Goal: Task Accomplishment & Management: Complete application form

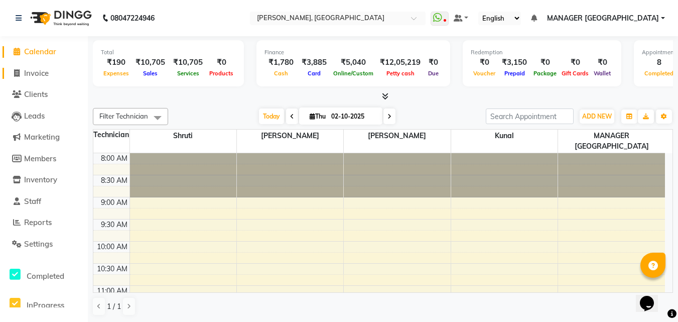
click at [35, 69] on span "Invoice" at bounding box center [36, 73] width 25 height 10
select select "service"
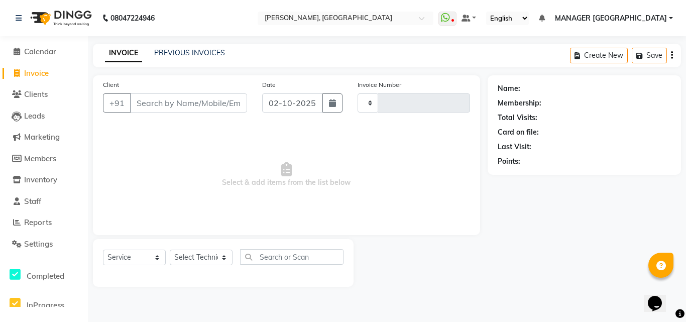
type input "1175"
select select "3755"
type input "6230405521"
click at [206, 101] on span "Add Client" at bounding box center [221, 103] width 40 height 10
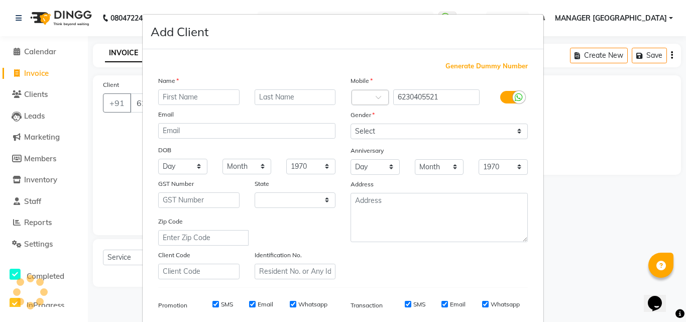
select select "21"
type input "Sheetal"
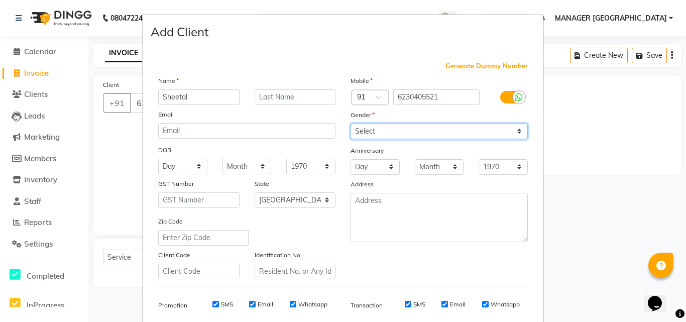
click at [376, 134] on select "Select Male Female Other Prefer Not To Say" at bounding box center [438, 131] width 177 height 16
select select "female"
click at [350, 123] on select "Select Male Female Other Prefer Not To Say" at bounding box center [438, 131] width 177 height 16
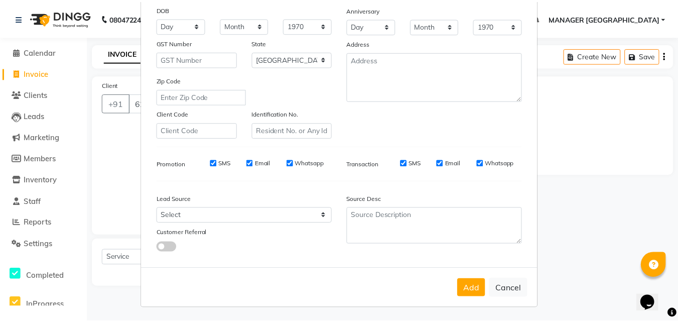
scroll to position [142, 0]
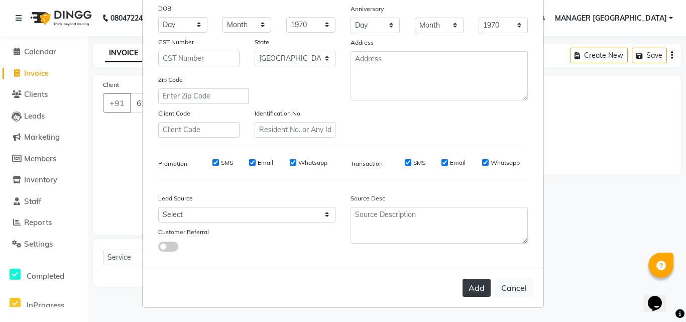
click at [468, 296] on button "Add" at bounding box center [476, 288] width 28 height 18
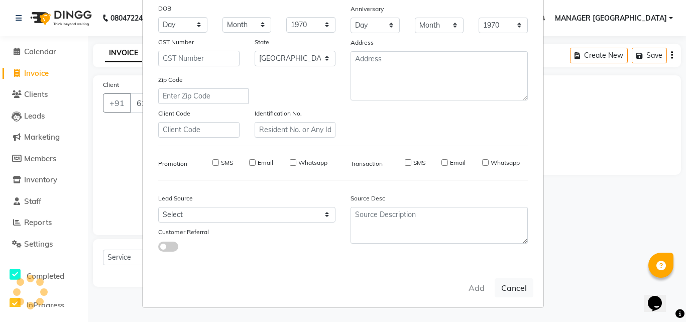
type input "62******21"
select select
select select "null"
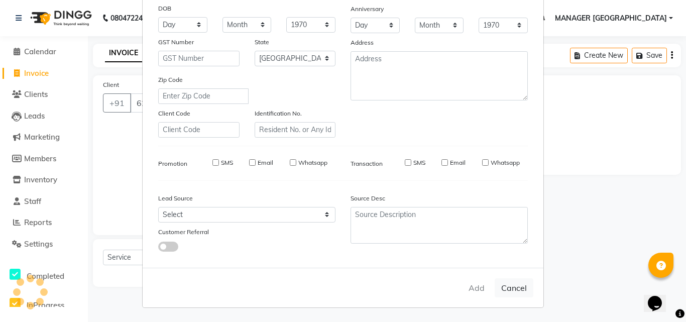
select select
checkbox input "false"
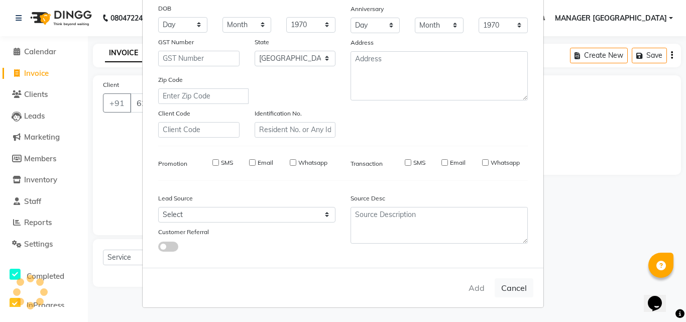
checkbox input "false"
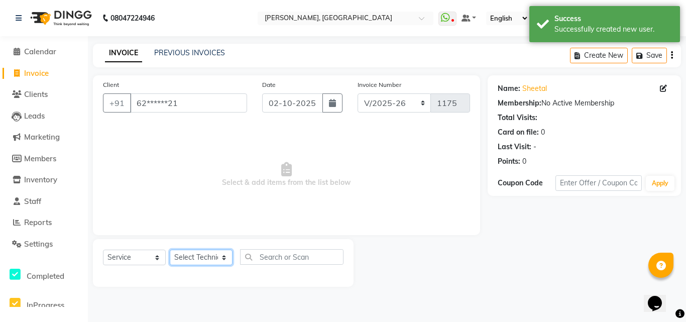
click at [198, 252] on select "Select Technician anchal kunal MANAGER GREEN PARK shikha Shruti" at bounding box center [201, 257] width 63 height 16
select select "60471"
click at [170, 249] on select "Select Technician anchal kunal MANAGER GREEN PARK shikha Shruti" at bounding box center [201, 257] width 63 height 16
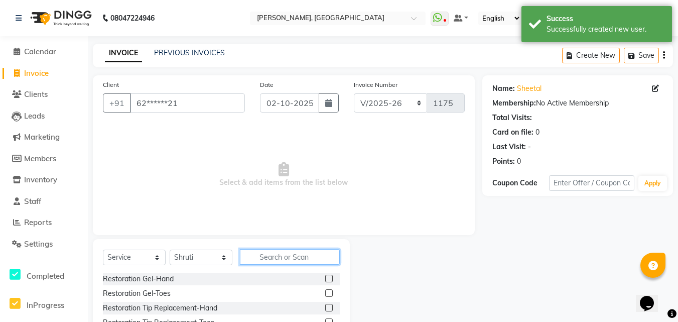
click at [275, 253] on input "text" at bounding box center [290, 257] width 100 height 16
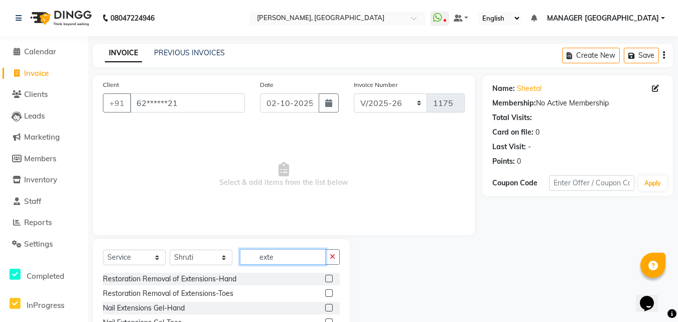
scroll to position [63, 0]
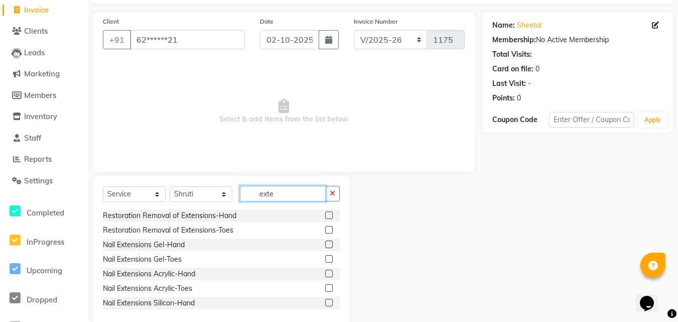
type input "exte"
click at [325, 241] on label at bounding box center [329, 244] width 8 height 8
click at [325, 241] on input "checkbox" at bounding box center [328, 244] width 7 height 7
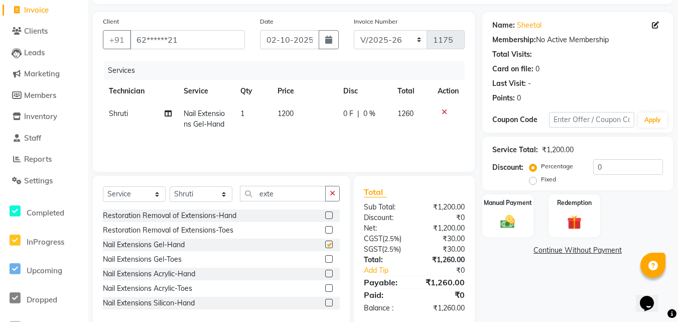
checkbox input "false"
click at [206, 195] on select "Select Technician anchal kunal MANAGER GREEN PARK shikha Shruti" at bounding box center [201, 194] width 63 height 16
click at [281, 194] on input "exte" at bounding box center [283, 194] width 86 height 16
type input "e"
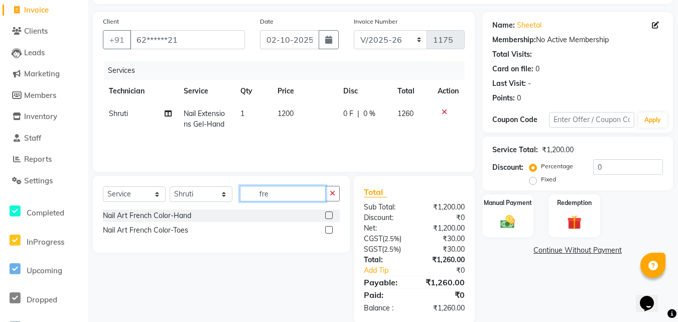
type input "fre"
click at [330, 216] on label at bounding box center [329, 215] width 8 height 8
click at [330, 216] on input "checkbox" at bounding box center [328, 215] width 7 height 7
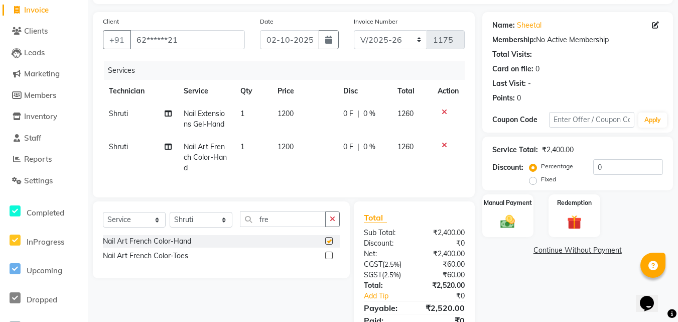
checkbox input "false"
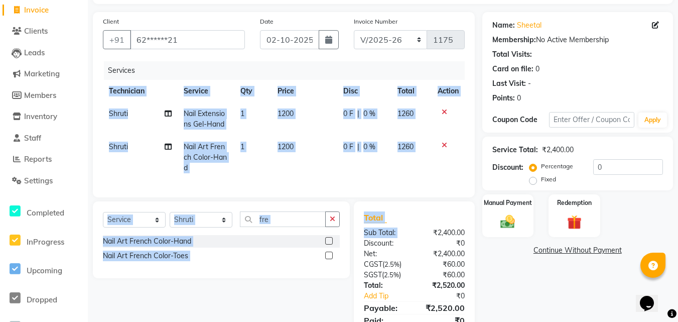
drag, startPoint x: 415, startPoint y: 239, endPoint x: 358, endPoint y: 197, distance: 71.0
click at [358, 197] on div "Client +91 62******21 Date 02-10-2025 Invoice Number BTH/2025-26 RED/2025-26 V/…" at bounding box center [283, 180] width 397 height 337
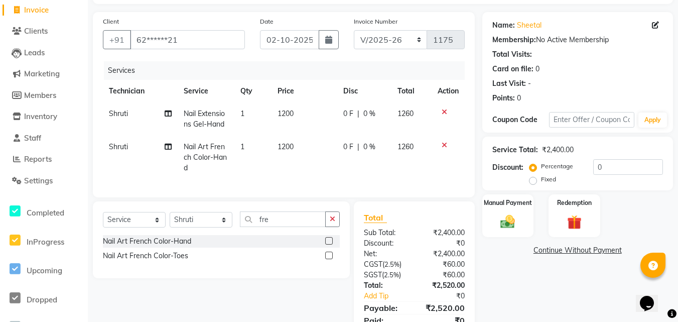
click at [315, 150] on td "1200" at bounding box center [305, 158] width 66 height 44
select select "60471"
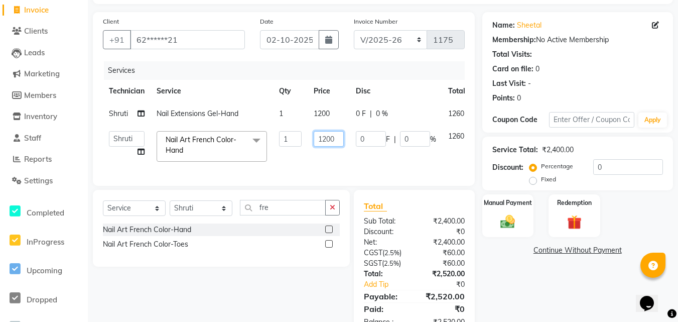
drag, startPoint x: 314, startPoint y: 150, endPoint x: 328, endPoint y: 139, distance: 17.5
click at [328, 139] on td "1200" at bounding box center [329, 146] width 42 height 43
click at [328, 139] on input "1200" at bounding box center [329, 139] width 30 height 16
type input "1400"
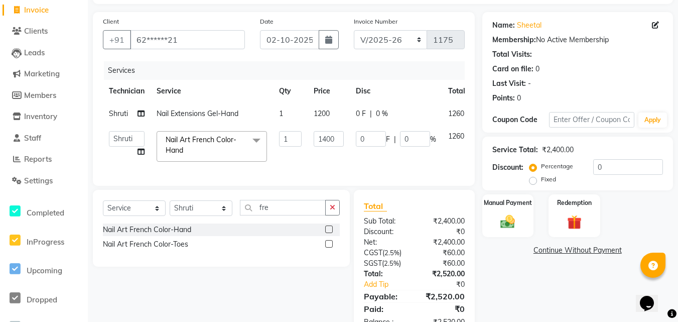
click at [531, 317] on div "Name: Sheetal Membership: No Active Membership Total Visits: Card on file: 0 La…" at bounding box center [581, 174] width 198 height 325
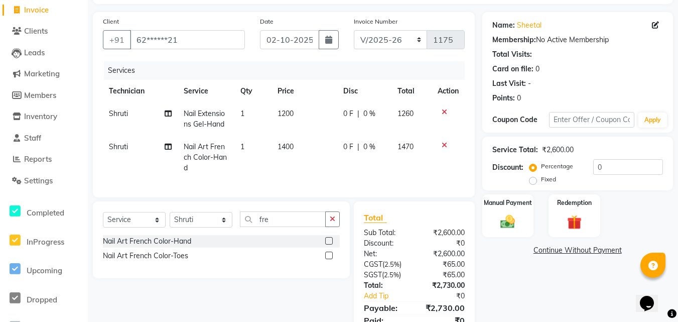
click at [332, 144] on td "1400" at bounding box center [305, 158] width 66 height 44
select select "60471"
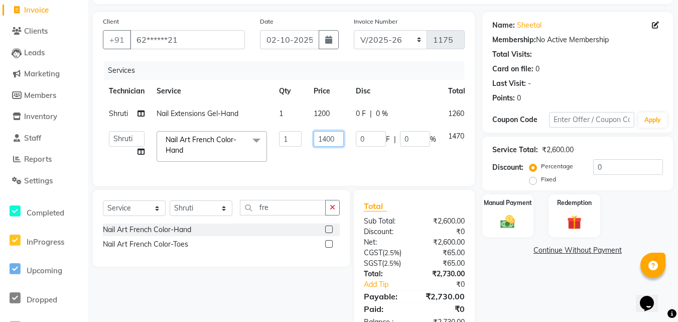
click at [328, 137] on input "1400" at bounding box center [329, 139] width 30 height 16
type input "1500"
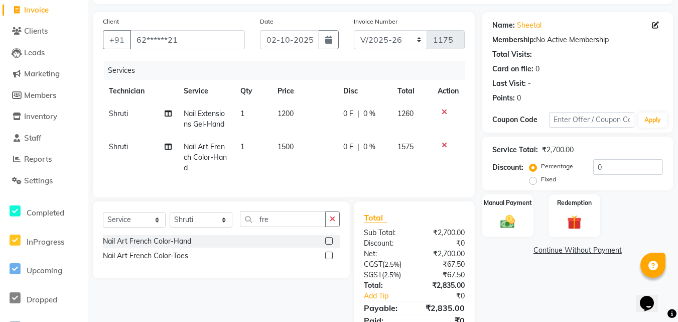
click at [322, 111] on td "1200" at bounding box center [305, 118] width 66 height 33
select select "60471"
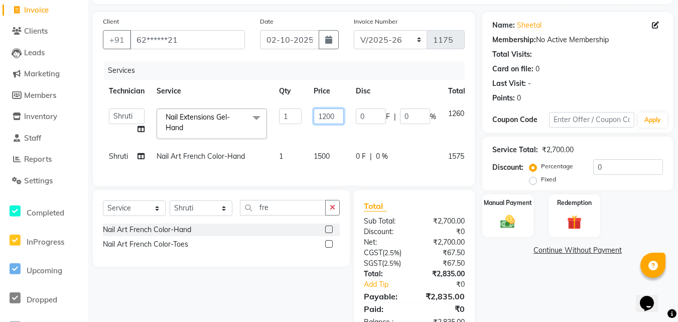
click at [326, 114] on input "1200" at bounding box center [329, 116] width 30 height 16
type input "1000"
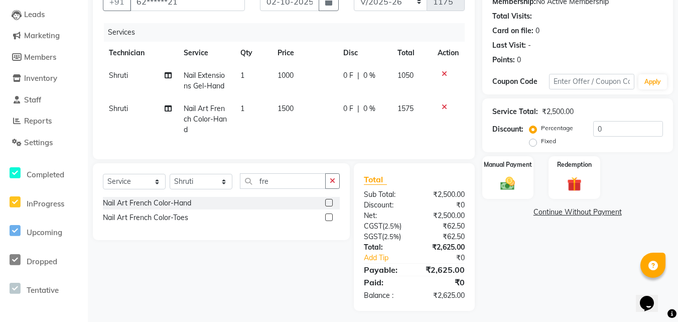
click at [532, 277] on div "Name: Sheetal Membership: No Active Membership Total Visits: Card on file: 0 La…" at bounding box center [581, 142] width 198 height 337
click at [527, 179] on div "Manual Payment" at bounding box center [508, 177] width 54 height 45
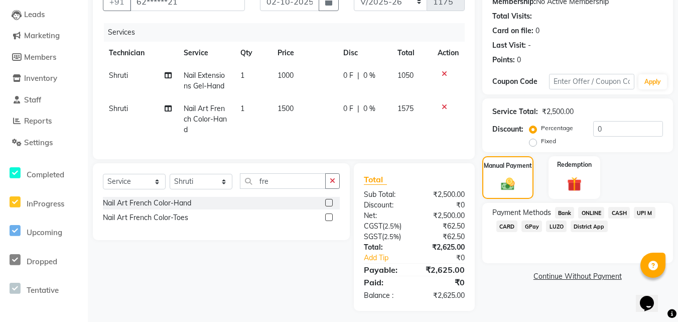
click at [589, 214] on span "ONLINE" at bounding box center [591, 213] width 26 height 12
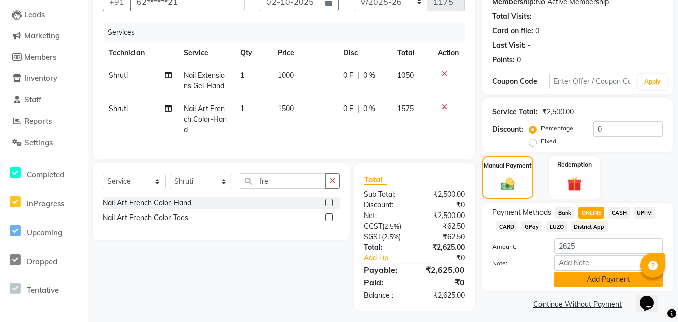
click at [575, 284] on button "Add Payment" at bounding box center [608, 280] width 109 height 16
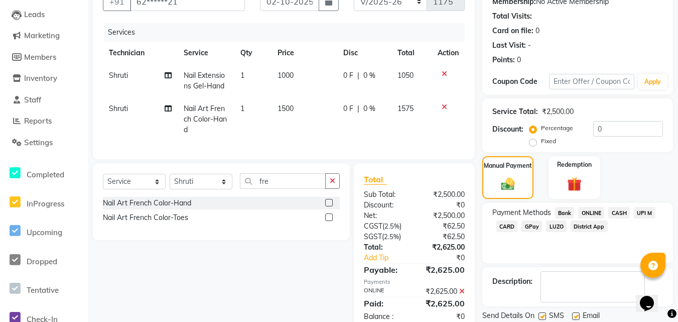
scroll to position [135, 0]
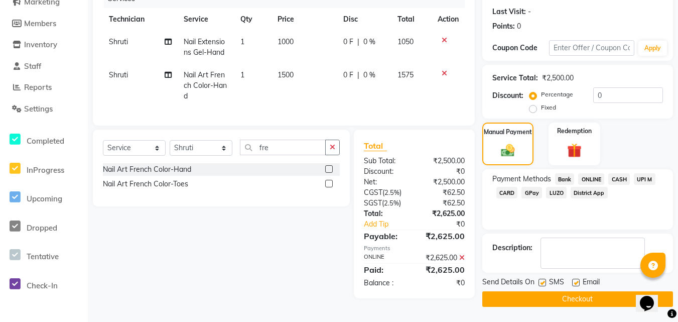
click at [563, 297] on button "Checkout" at bounding box center [577, 299] width 191 height 16
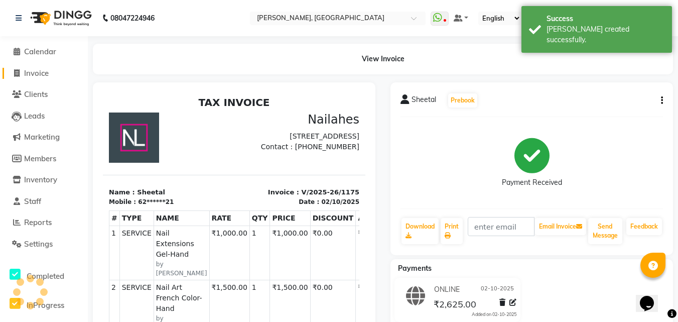
click at [43, 69] on span "Invoice" at bounding box center [36, 73] width 25 height 10
select select "service"
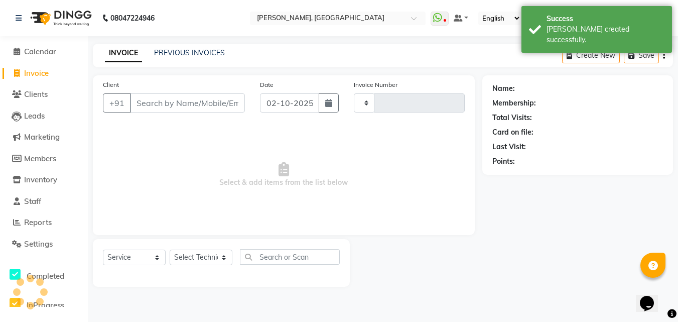
type input "1176"
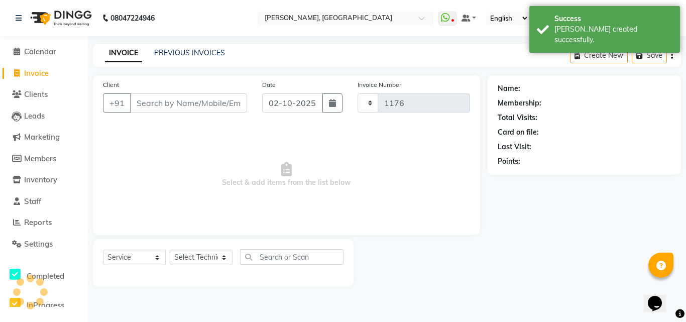
select select "3755"
click at [207, 45] on div "INVOICE PREVIOUS INVOICES Create New Save" at bounding box center [387, 56] width 588 height 24
click at [204, 56] on link "PREVIOUS INVOICES" at bounding box center [189, 52] width 71 height 9
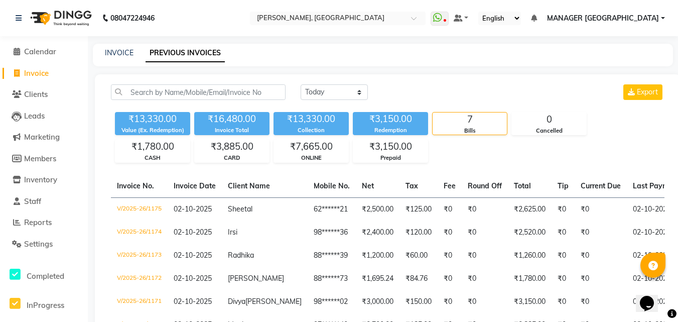
click at [114, 57] on div "INVOICE" at bounding box center [119, 53] width 29 height 11
click at [113, 51] on link "INVOICE" at bounding box center [119, 52] width 29 height 9
select select "service"
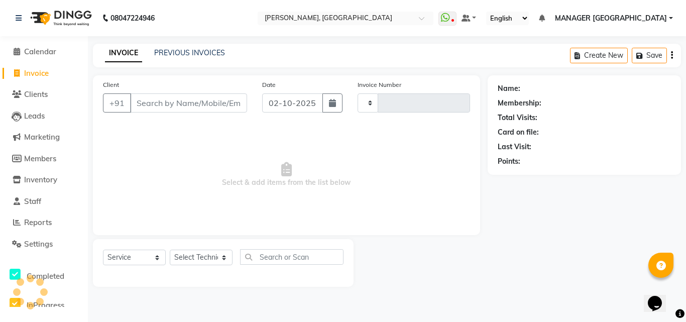
type input "1176"
select select "3755"
click at [201, 52] on link "PREVIOUS INVOICES" at bounding box center [189, 52] width 71 height 9
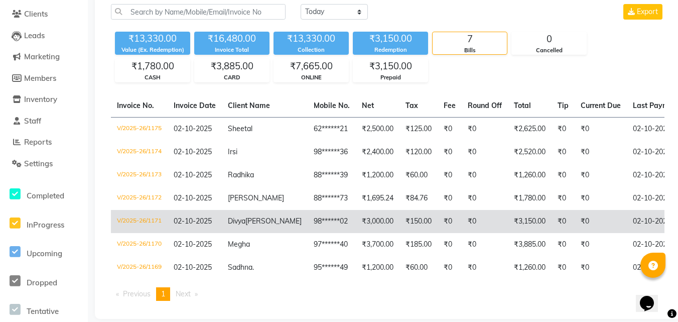
scroll to position [87, 0]
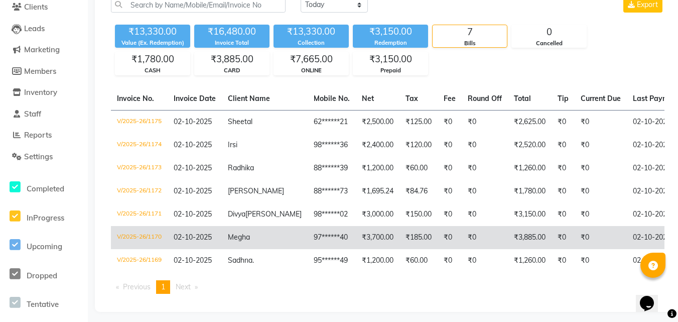
click at [254, 247] on td "Megha" at bounding box center [265, 237] width 86 height 23
click at [246, 241] on span "Megha" at bounding box center [239, 236] width 22 height 9
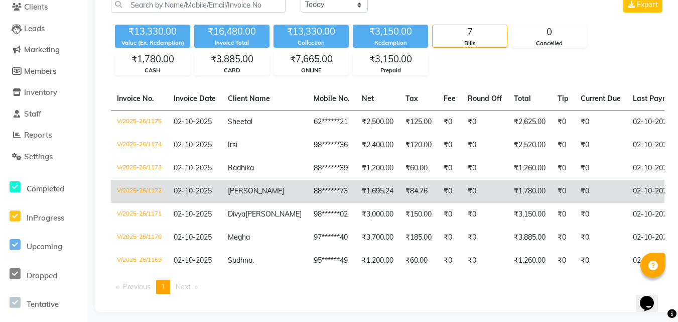
click at [241, 188] on span "Evan" at bounding box center [256, 190] width 56 height 9
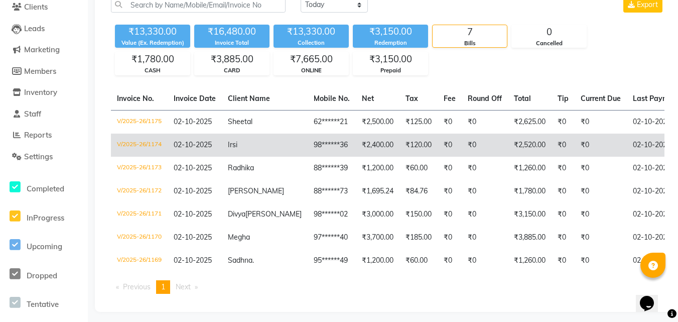
click at [248, 146] on td "Irsi" at bounding box center [265, 145] width 86 height 23
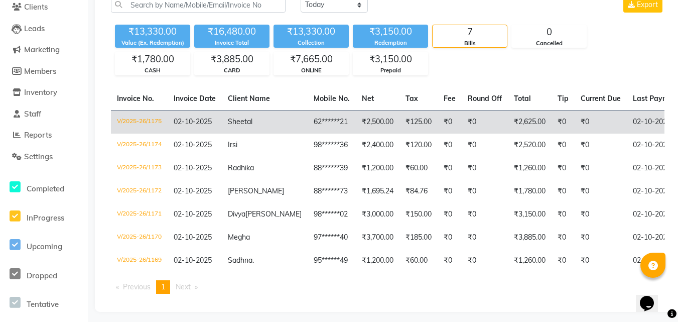
click at [242, 128] on td "Sheetal" at bounding box center [265, 122] width 86 height 24
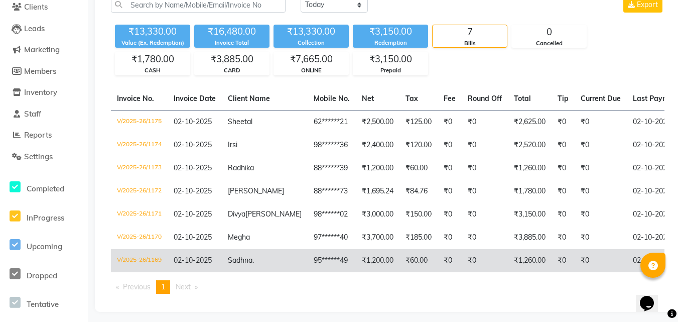
click at [251, 265] on span "Sadhna" at bounding box center [240, 259] width 25 height 9
click at [249, 265] on span "Sadhna" at bounding box center [240, 259] width 25 height 9
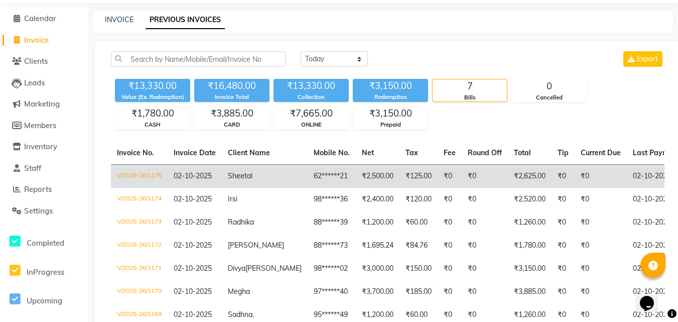
scroll to position [0, 0]
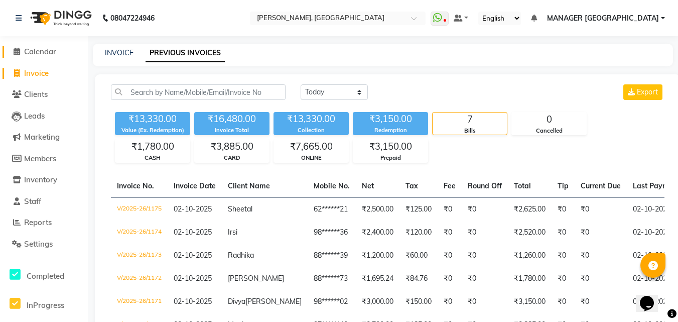
click at [25, 51] on span "Calendar" at bounding box center [40, 52] width 32 height 10
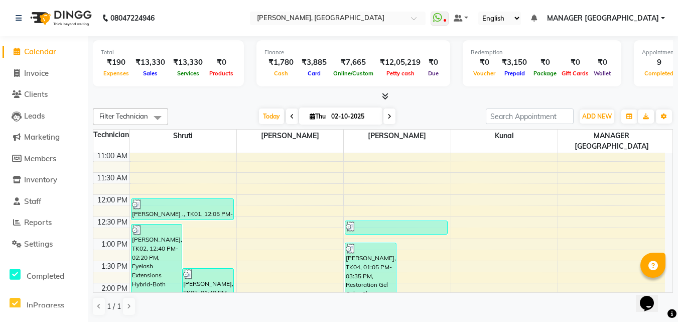
scroll to position [147, 0]
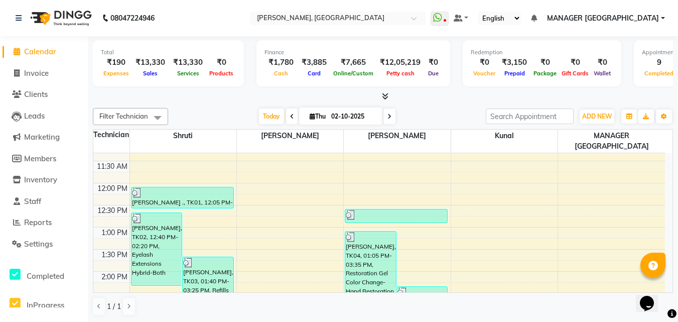
drag, startPoint x: 295, startPoint y: 91, endPoint x: 288, endPoint y: 124, distance: 34.4
click at [288, 124] on div "Filter Technician Select All anchal kunal MANAGER GREEN PARK shikha Shruti Toda…" at bounding box center [383, 212] width 580 height 216
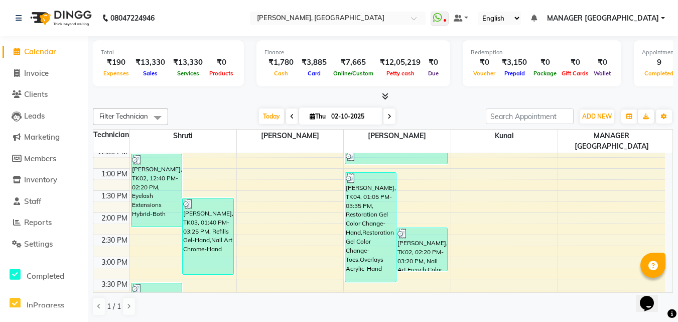
scroll to position [206, 0]
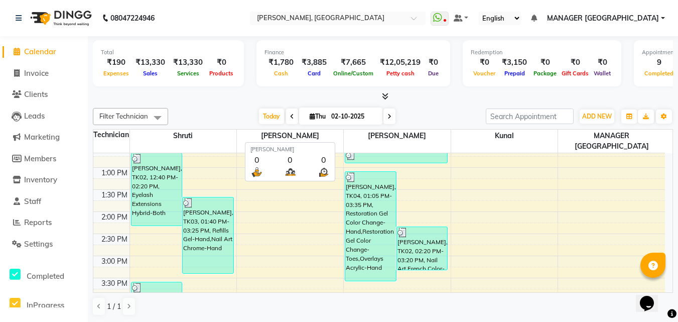
click at [294, 137] on span "anchal" at bounding box center [290, 135] width 106 height 13
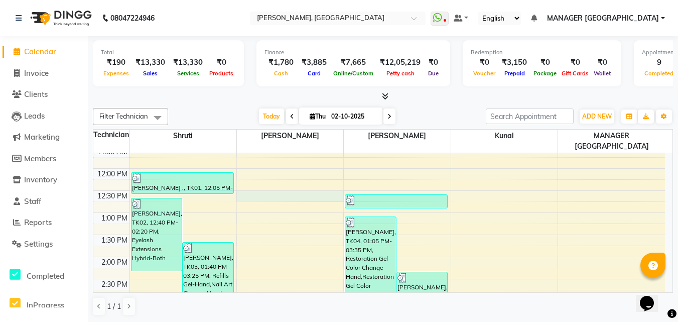
click at [297, 191] on div "8:00 AM 8:30 AM 9:00 AM 9:30 AM 10:00 AM 10:30 AM 11:00 AM 11:30 AM 12:00 PM 12…" at bounding box center [379, 279] width 572 height 574
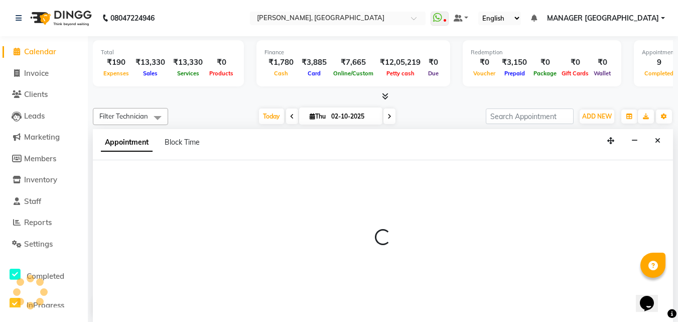
scroll to position [1, 0]
select select "68926"
select select "tentative"
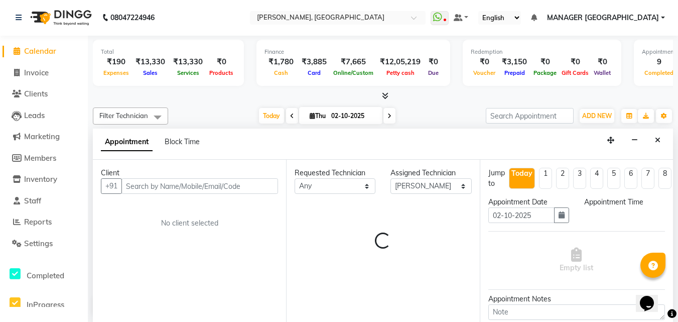
scroll to position [212, 0]
select select "750"
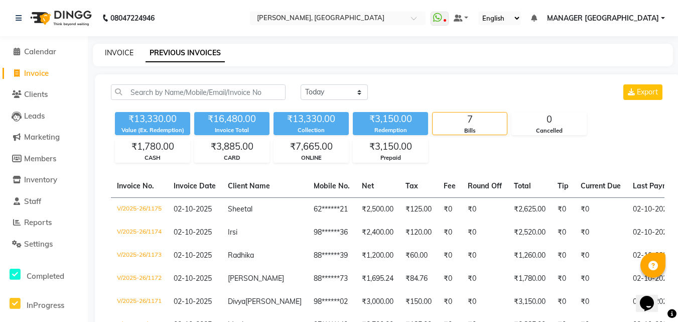
click at [126, 56] on link "INVOICE" at bounding box center [119, 52] width 29 height 9
select select "service"
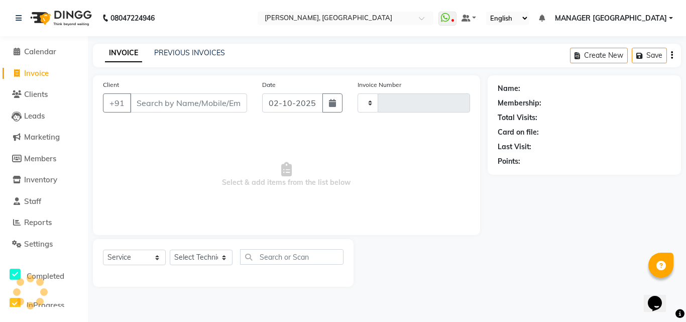
type input "1176"
select select "3755"
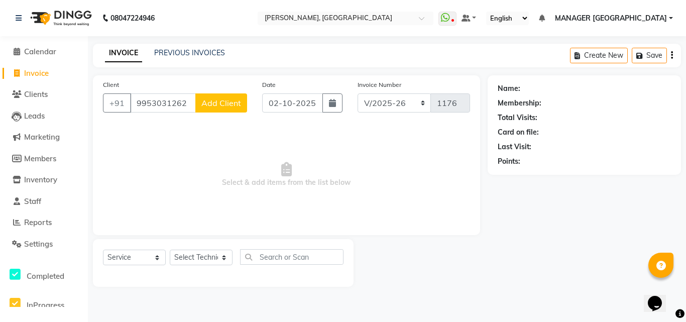
type input "9953031262"
click at [199, 107] on button "Add Client" at bounding box center [221, 102] width 52 height 19
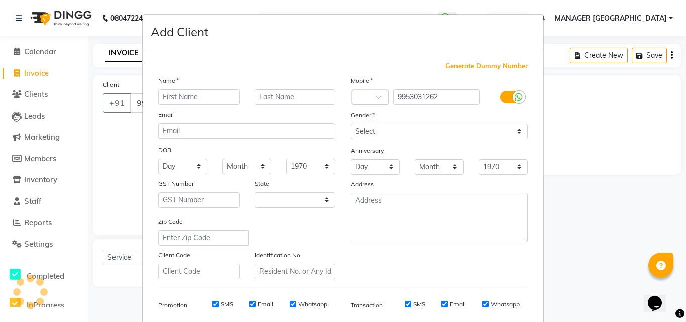
select select "21"
type input "Isha"
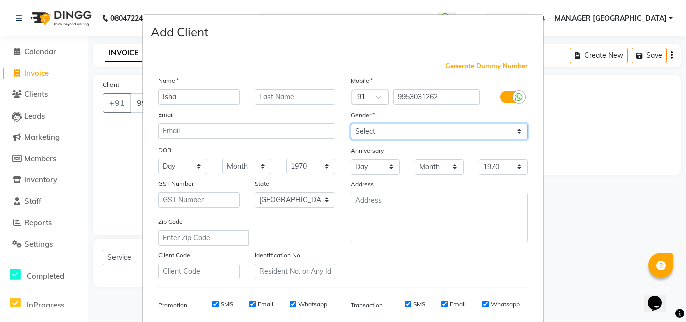
click at [355, 128] on select "Select Male Female Other Prefer Not To Say" at bounding box center [438, 131] width 177 height 16
select select "female"
click at [350, 123] on select "Select Male Female Other Prefer Not To Say" at bounding box center [438, 131] width 177 height 16
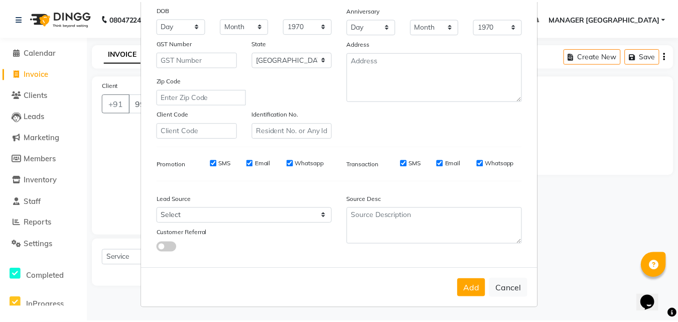
scroll to position [142, 0]
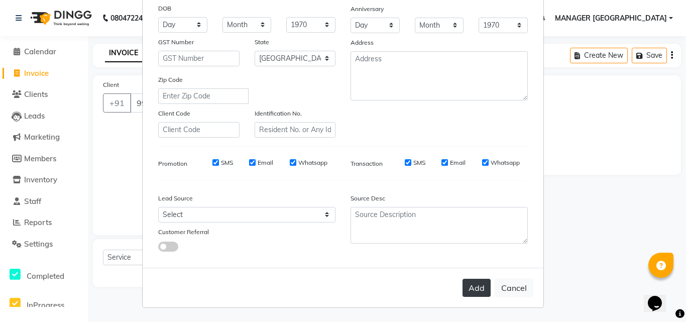
click at [477, 289] on button "Add" at bounding box center [476, 288] width 28 height 18
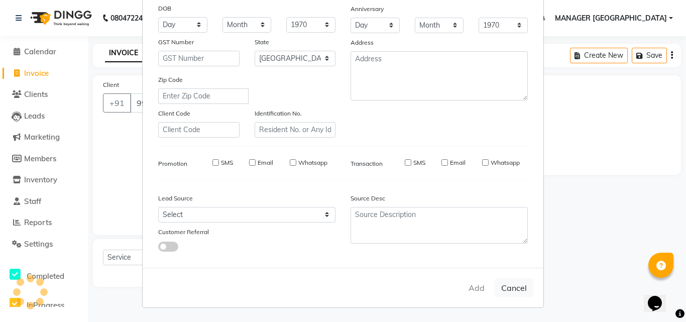
type input "99******62"
select select
select select "null"
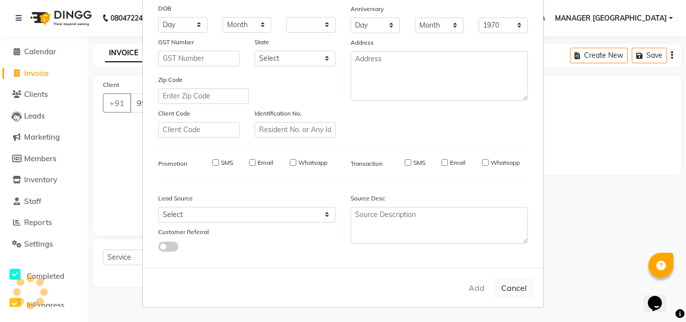
select select
checkbox input "false"
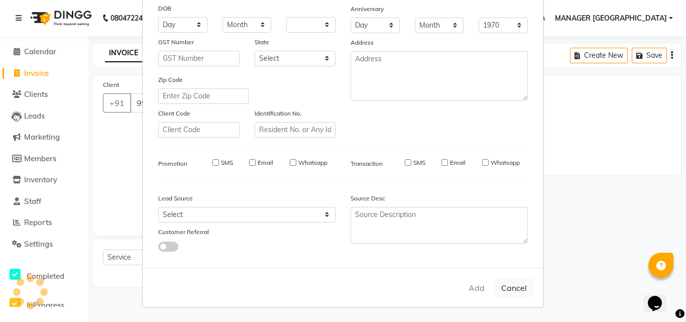
checkbox input "false"
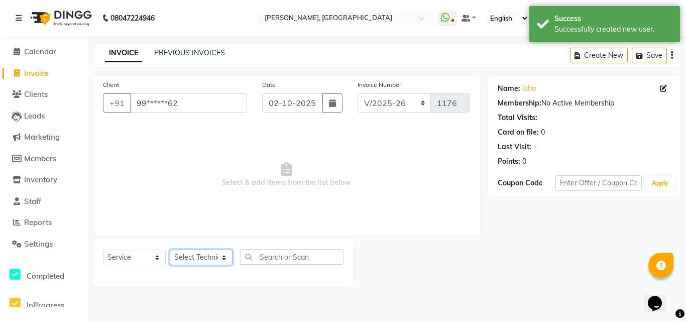
click at [221, 259] on select "Select Technician anchal kunal MANAGER GREEN PARK shikha Shruti" at bounding box center [201, 257] width 63 height 16
select select "60471"
click at [170, 249] on select "Select Technician anchal kunal MANAGER GREEN PARK shikha Shruti" at bounding box center [201, 257] width 63 height 16
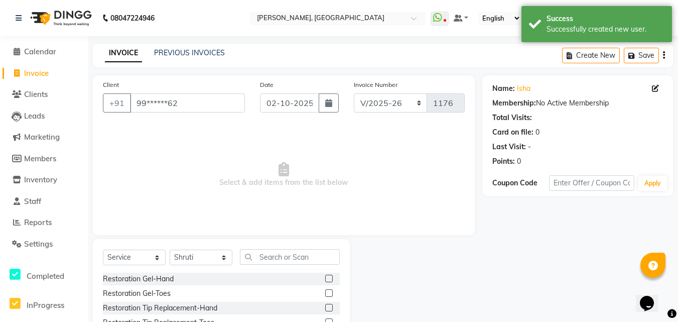
drag, startPoint x: 251, startPoint y: 247, endPoint x: 254, endPoint y: 253, distance: 6.7
click at [254, 253] on div "Select Service Product Membership Package Voucher Prepaid Gift Card Select Tech…" at bounding box center [221, 313] width 257 height 148
click at [254, 253] on input "text" at bounding box center [290, 257] width 100 height 16
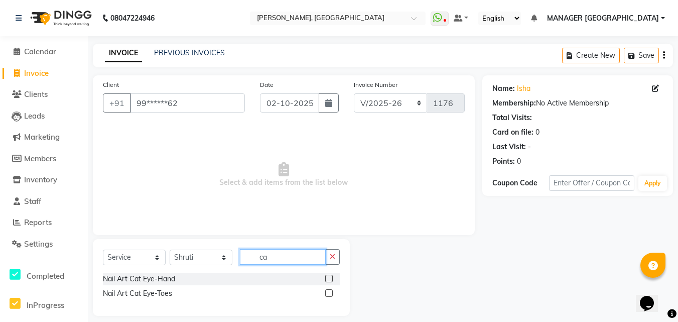
type input "c"
type input "tip"
click at [329, 280] on label at bounding box center [329, 279] width 8 height 8
click at [329, 280] on input "checkbox" at bounding box center [328, 279] width 7 height 7
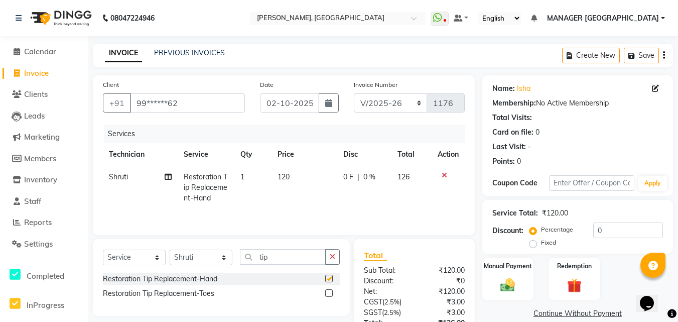
checkbox input "false"
click at [296, 170] on td "120" at bounding box center [305, 188] width 66 height 44
select select "60471"
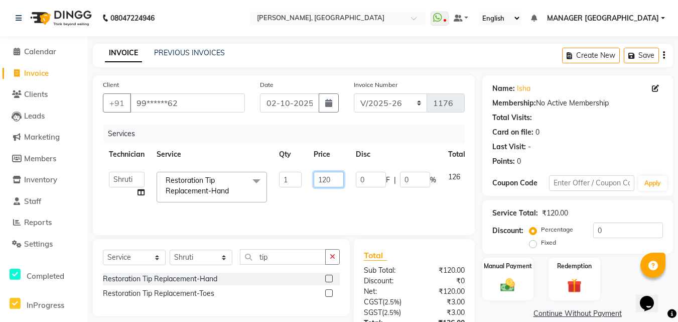
click at [323, 178] on input "120" at bounding box center [329, 180] width 30 height 16
type input "400"
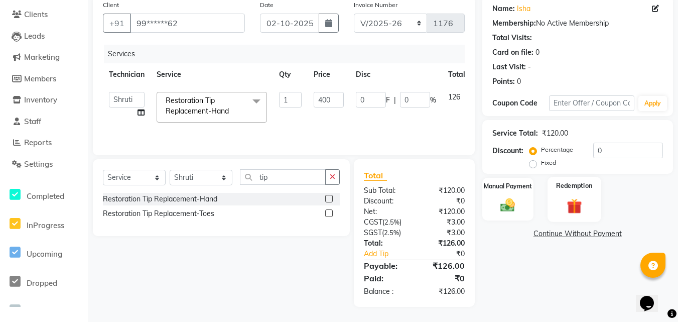
click at [551, 275] on div "Name: Isha Membership: No Active Membership Total Visits: Card on file: 0 Last …" at bounding box center [581, 150] width 198 height 311
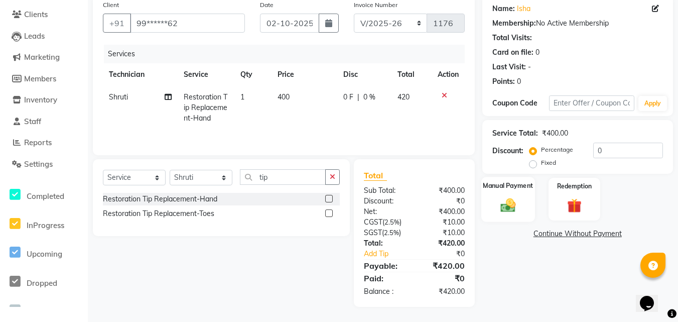
click at [519, 195] on div "Manual Payment" at bounding box center [508, 199] width 54 height 45
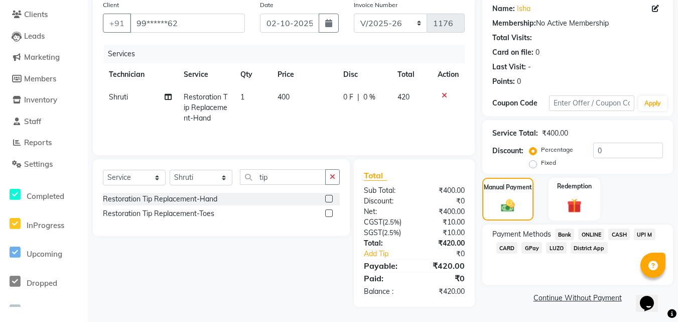
click at [618, 238] on span "CASH" at bounding box center [619, 234] width 22 height 12
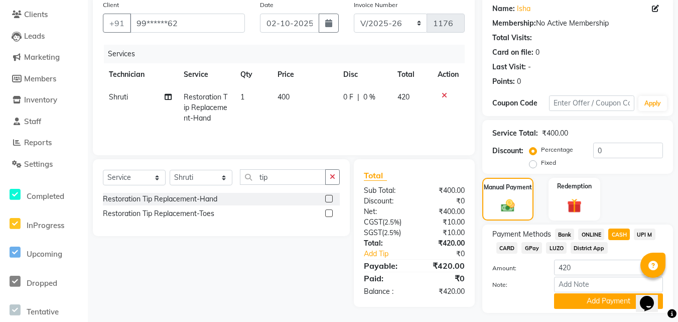
scroll to position [106, 0]
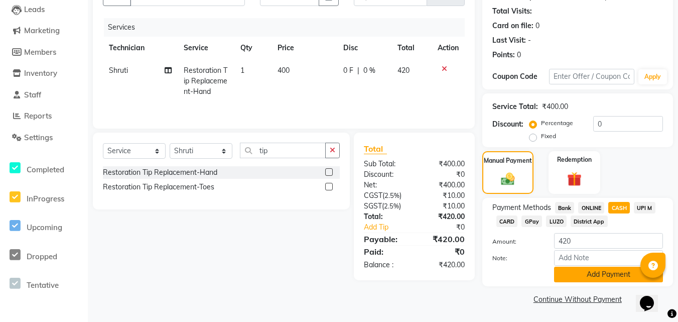
click at [590, 280] on button "Add Payment" at bounding box center [608, 275] width 109 height 16
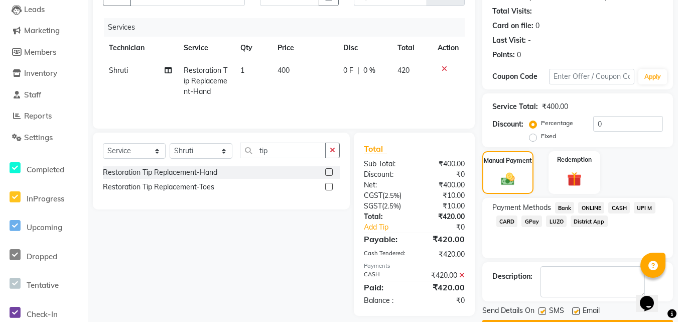
scroll to position [135, 0]
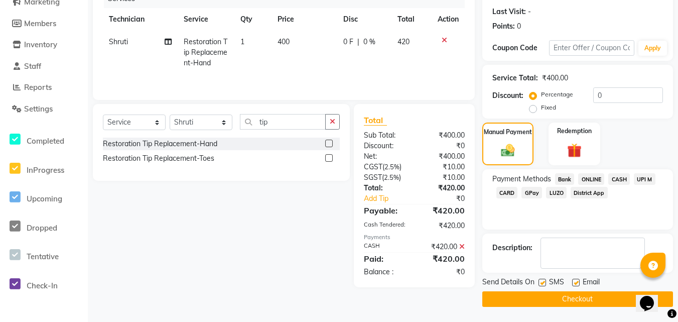
click at [519, 297] on button "Checkout" at bounding box center [577, 299] width 191 height 16
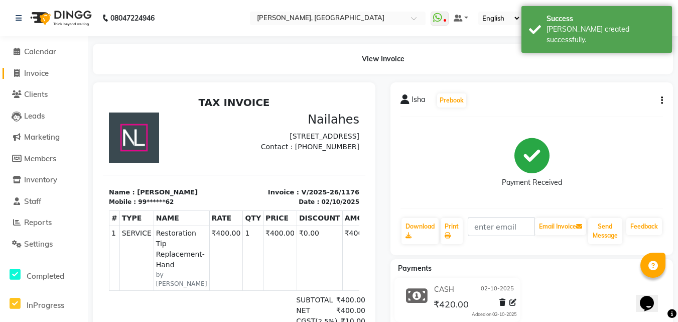
click at [30, 74] on span "Invoice" at bounding box center [36, 73] width 25 height 10
select select "service"
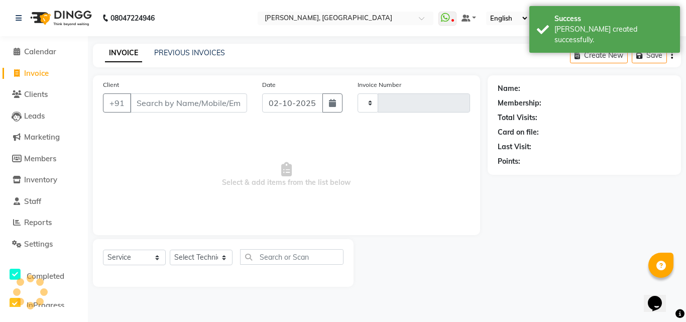
type input "1177"
select select "3755"
click at [189, 51] on link "PREVIOUS INVOICES" at bounding box center [189, 52] width 71 height 9
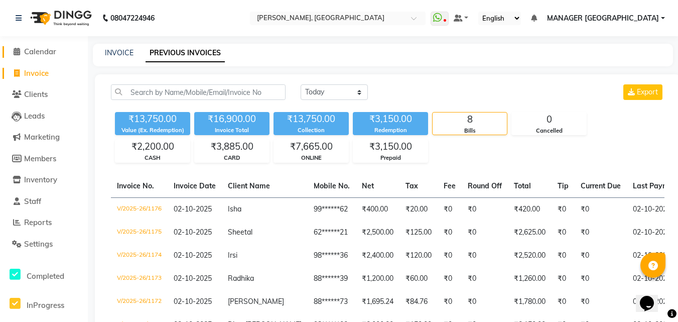
click at [51, 54] on span "Calendar" at bounding box center [40, 52] width 32 height 10
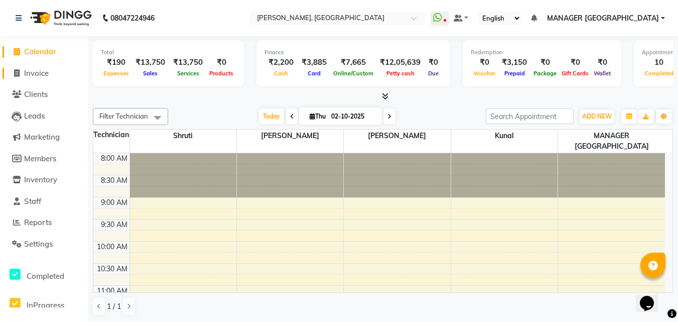
click at [44, 69] on span "Invoice" at bounding box center [36, 73] width 25 height 10
select select "service"
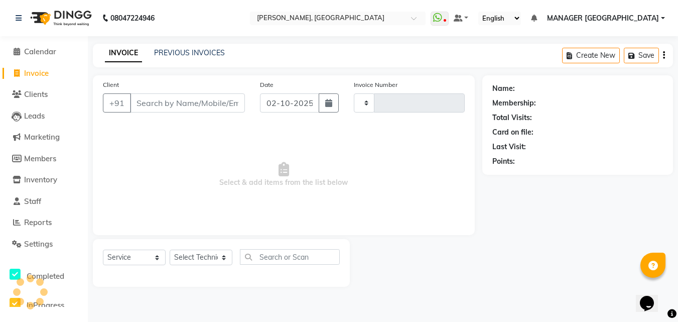
type input "1177"
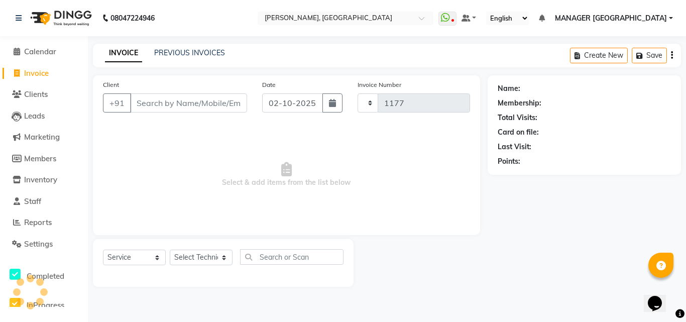
select select "3755"
click at [195, 54] on link "PREVIOUS INVOICES" at bounding box center [189, 52] width 71 height 9
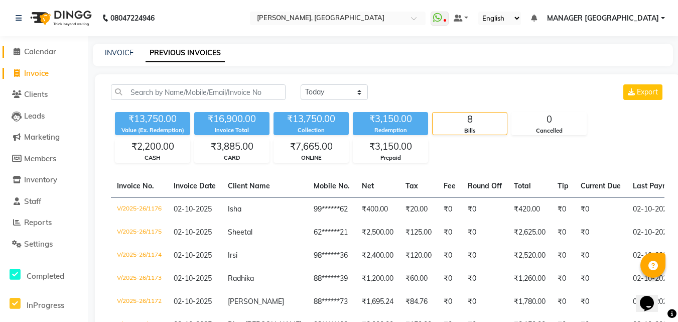
click at [44, 53] on span "Calendar" at bounding box center [40, 52] width 32 height 10
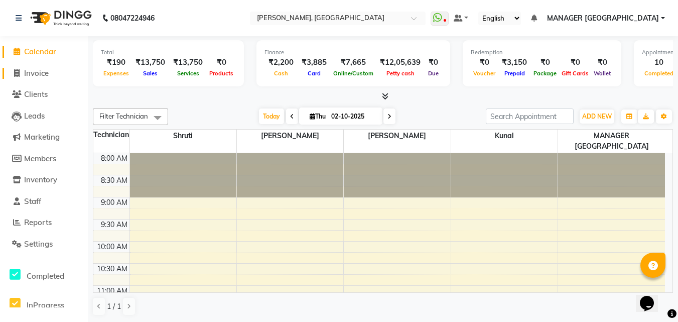
click at [34, 68] on span "Invoice" at bounding box center [36, 73] width 25 height 10
select select "service"
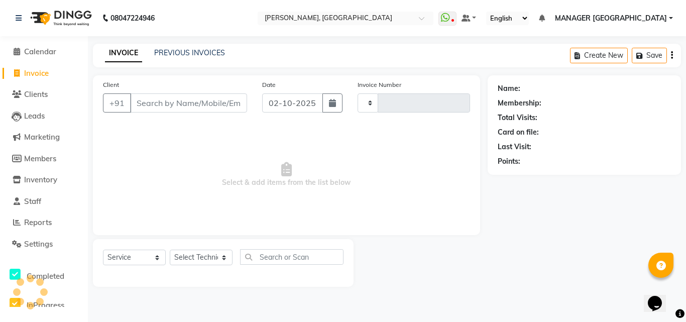
type input "1177"
select select "3755"
click at [42, 51] on span "Calendar" at bounding box center [40, 52] width 32 height 10
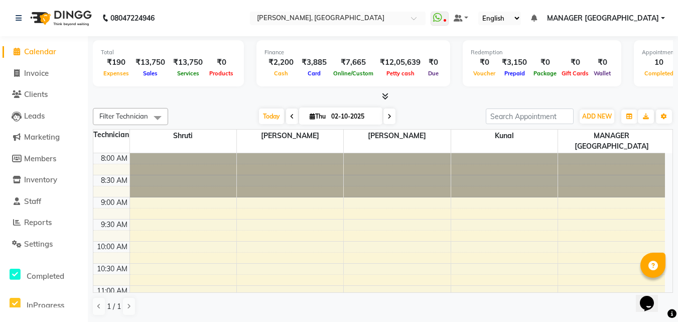
click at [384, 97] on icon at bounding box center [385, 96] width 7 height 8
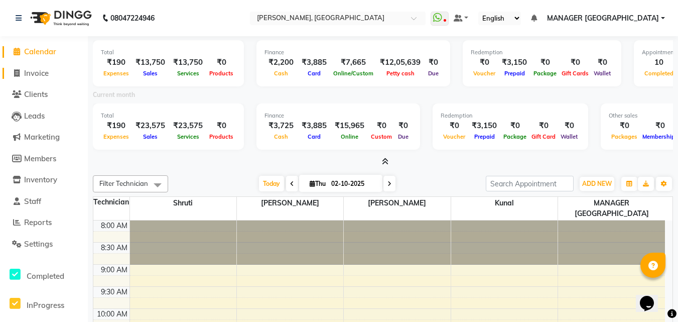
click at [41, 68] on span "Invoice" at bounding box center [36, 73] width 25 height 10
select select "3755"
select select "service"
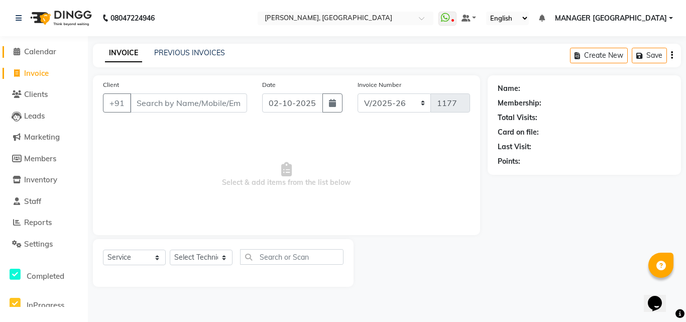
click at [46, 51] on span "Calendar" at bounding box center [40, 52] width 32 height 10
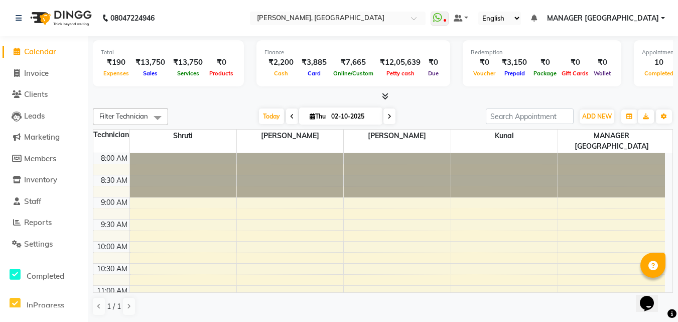
click at [383, 97] on icon at bounding box center [385, 96] width 7 height 8
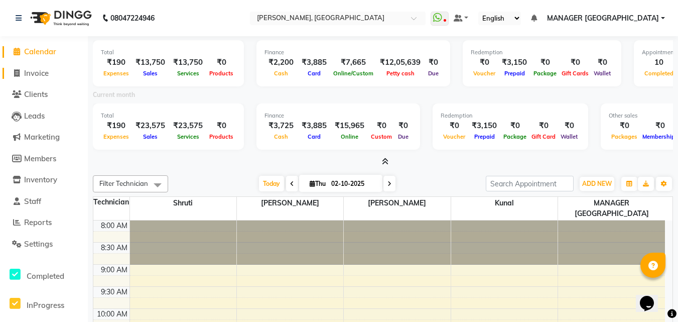
click at [46, 71] on span "Invoice" at bounding box center [36, 73] width 25 height 10
select select "service"
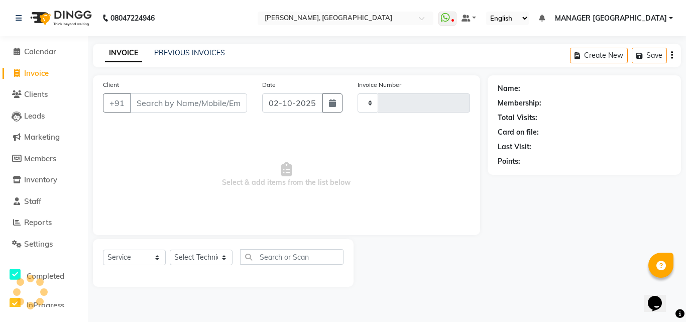
type input "1177"
select select "3755"
click at [40, 45] on li "Calendar" at bounding box center [44, 52] width 88 height 22
click at [37, 52] on span "Calendar" at bounding box center [40, 52] width 32 height 10
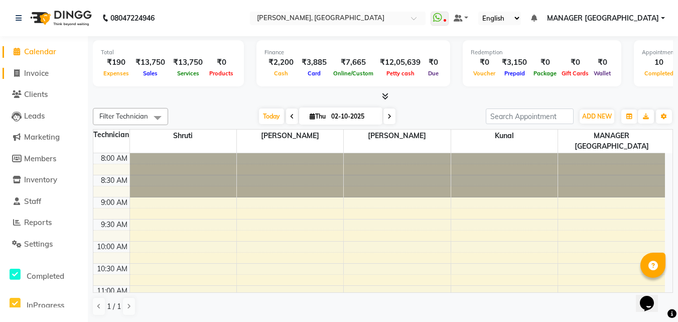
click at [38, 70] on span "Invoice" at bounding box center [36, 73] width 25 height 10
select select "service"
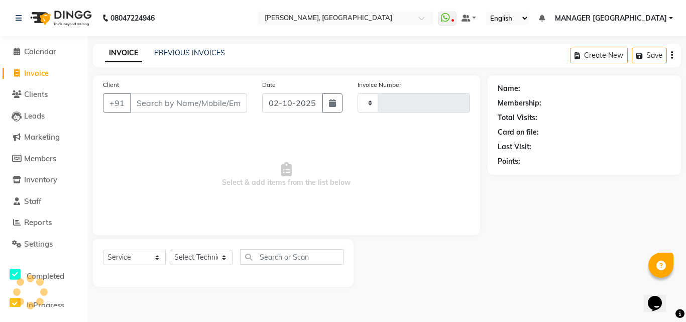
type input "1177"
select select "3755"
click at [45, 50] on span "Calendar" at bounding box center [40, 52] width 32 height 10
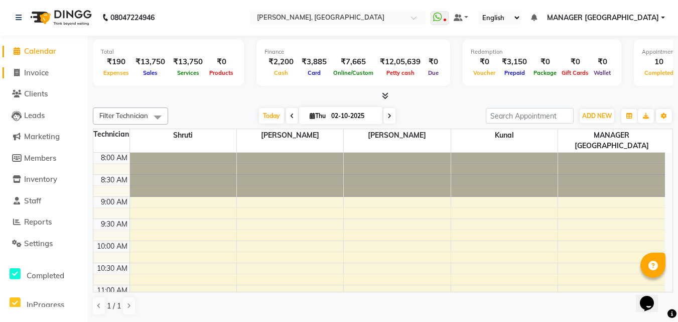
click at [40, 70] on span "Invoice" at bounding box center [36, 73] width 25 height 10
select select "service"
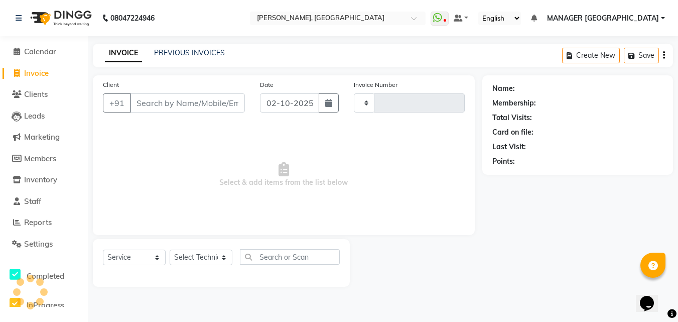
type input "1177"
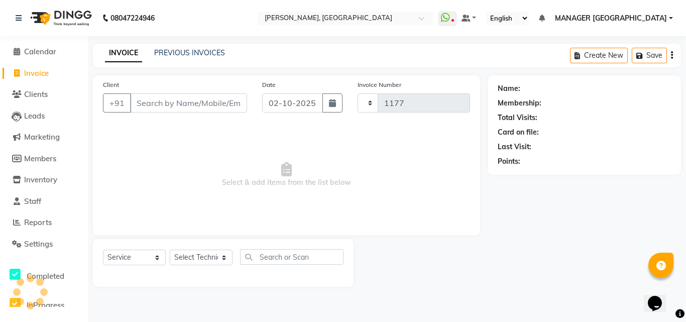
select select "3755"
click at [165, 54] on link "PREVIOUS INVOICES" at bounding box center [189, 52] width 71 height 9
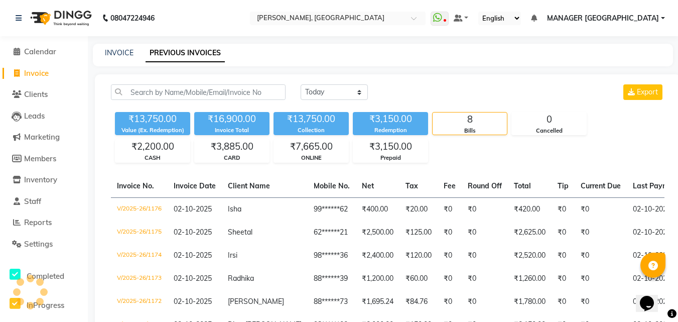
click at [304, 137] on div "₹13,750.00 Value (Ex. Redemption) ₹16,900.00 Invoice Total ₹13,750.00 Collectio…" at bounding box center [388, 135] width 554 height 55
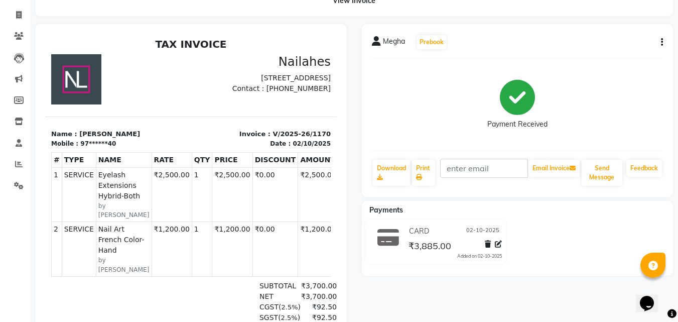
scroll to position [57, 0]
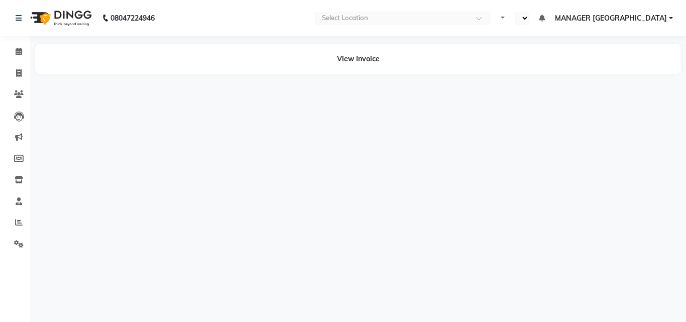
select select "en"
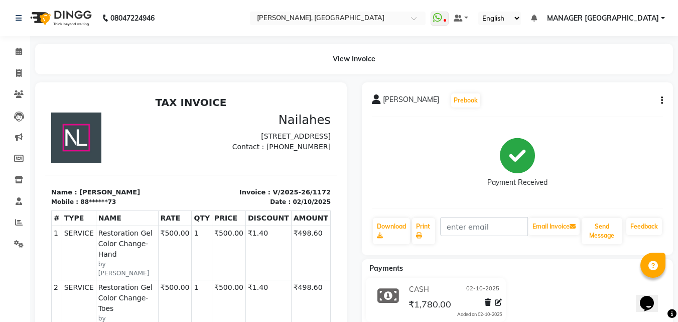
scroll to position [8, 0]
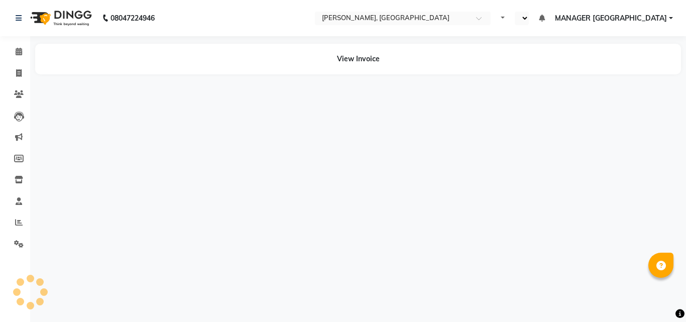
select select "en"
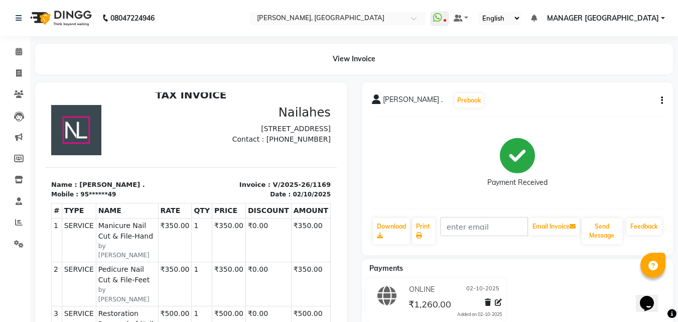
click at [150, 168] on div "TAX INVOICE [GEOGRAPHIC_DATA] [STREET_ADDRESS] Contact : [PHONE_NUMBER] #" at bounding box center [191, 292] width 292 height 406
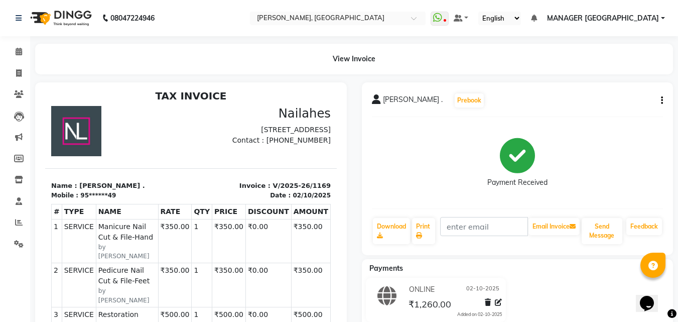
scroll to position [8, 0]
